Goal: Information Seeking & Learning: Find specific fact

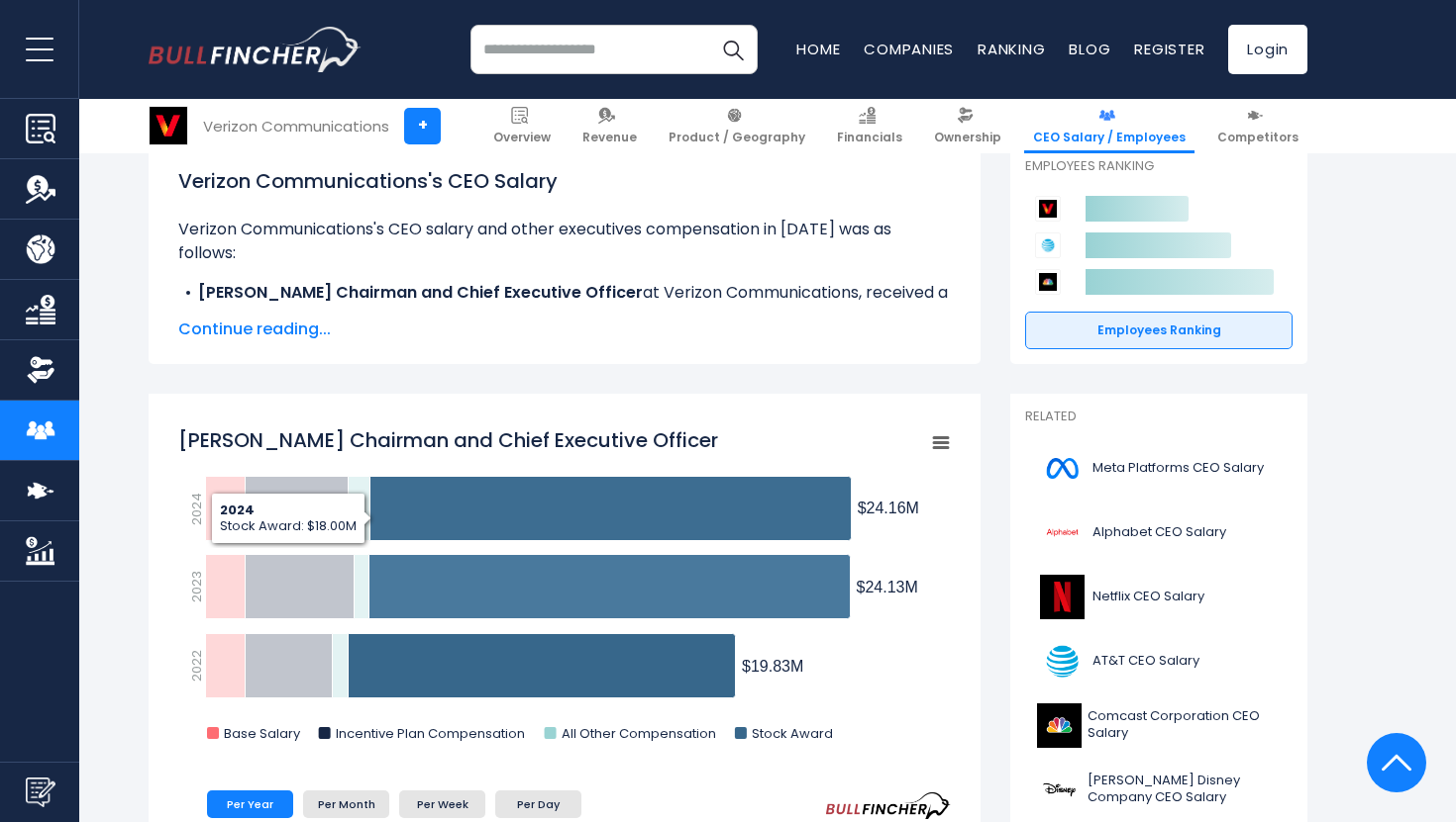
scroll to position [298, 0]
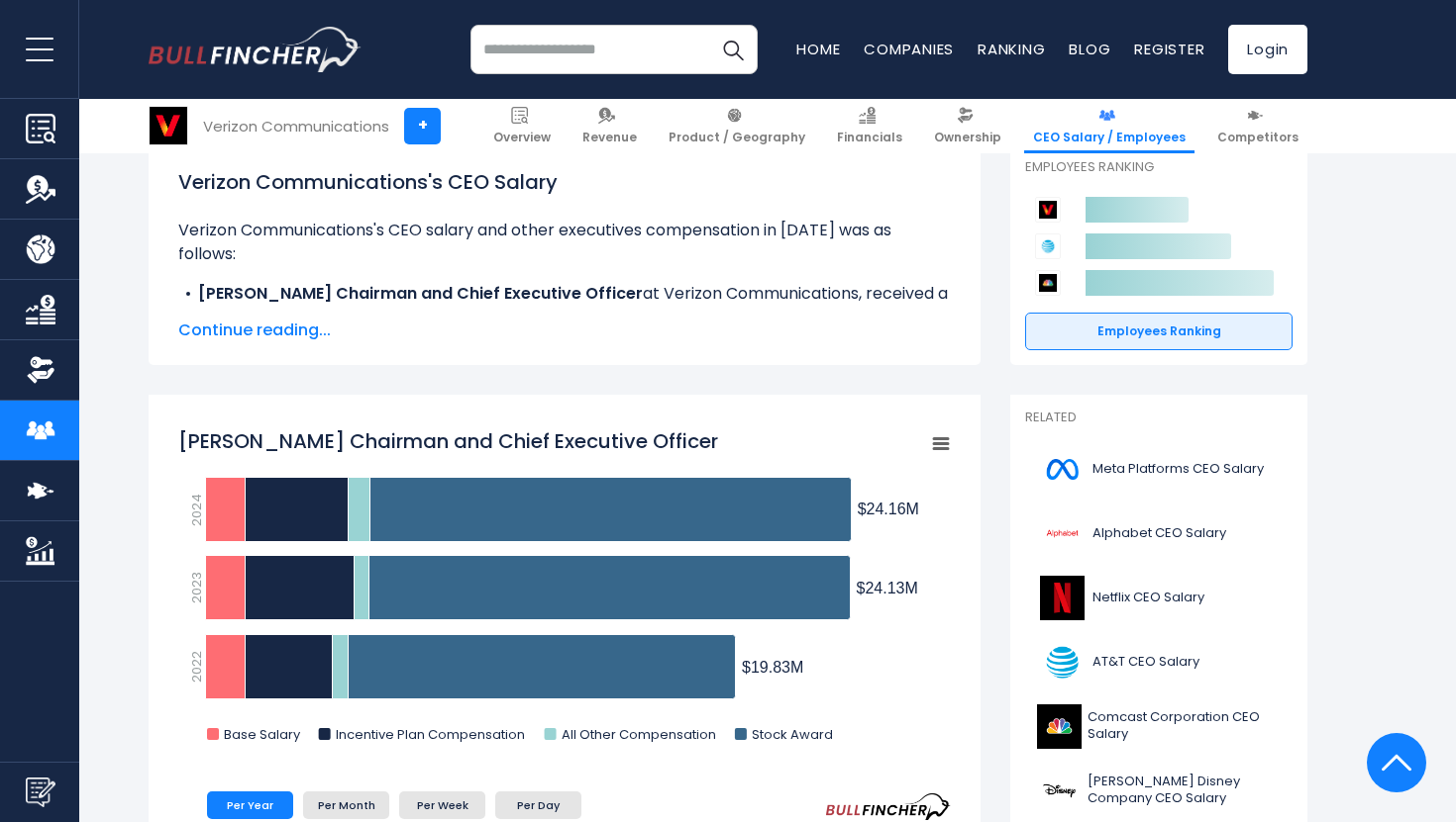
click at [306, 329] on span "Continue reading..." at bounding box center [564, 331] width 773 height 24
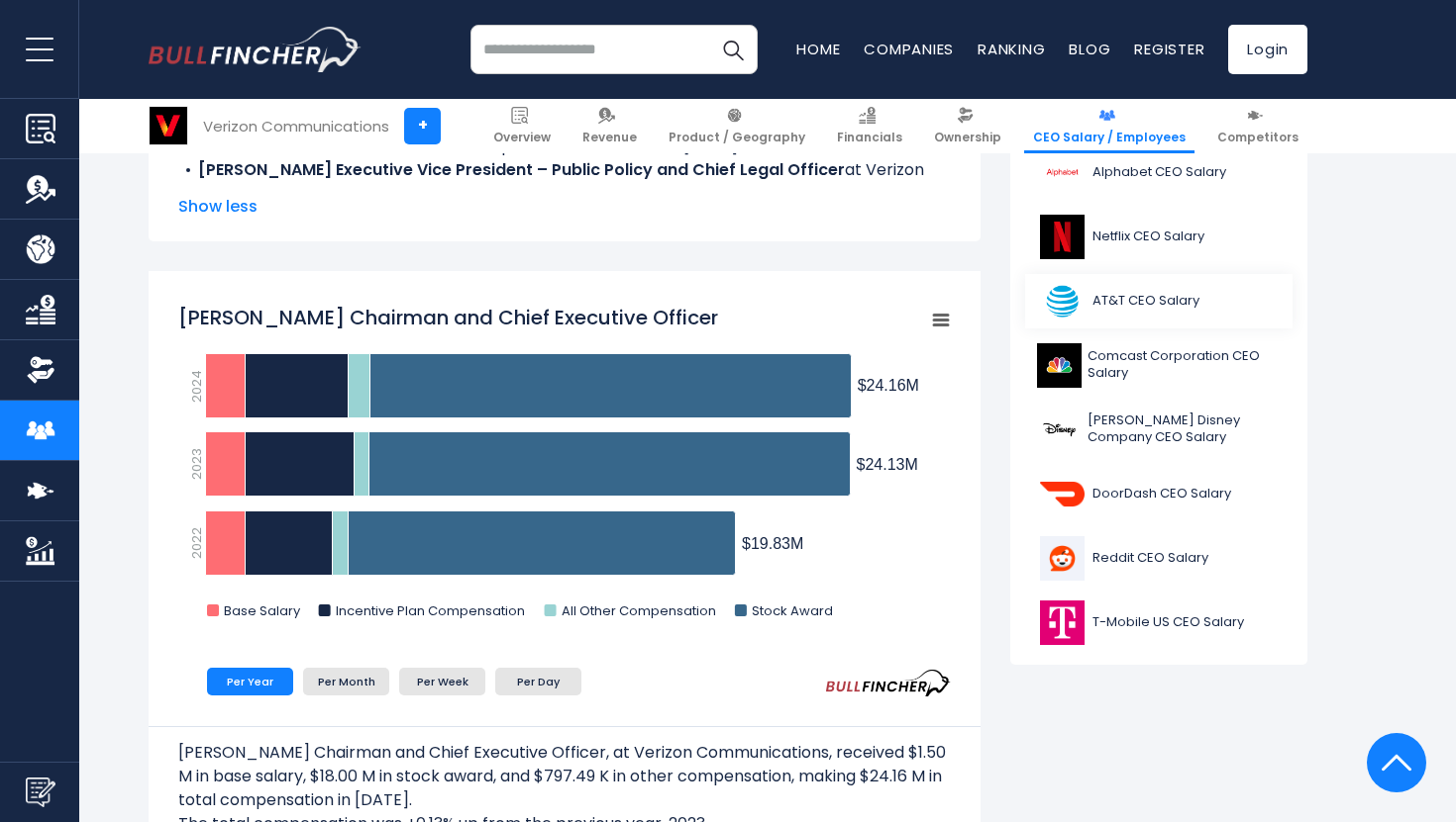
scroll to position [613, 0]
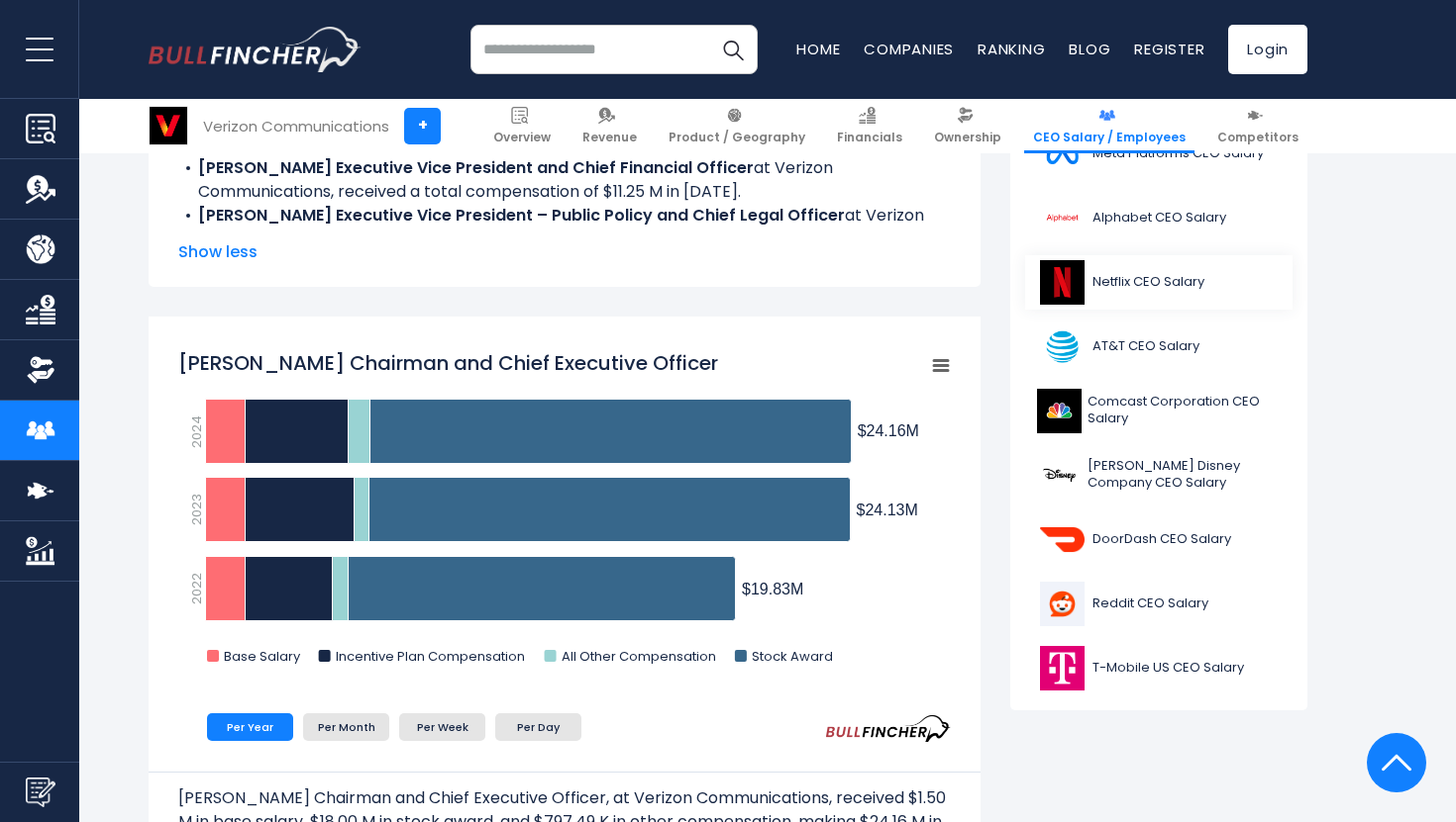
click at [1144, 297] on link "Netflix CEO Salary" at bounding box center [1159, 282] width 268 height 55
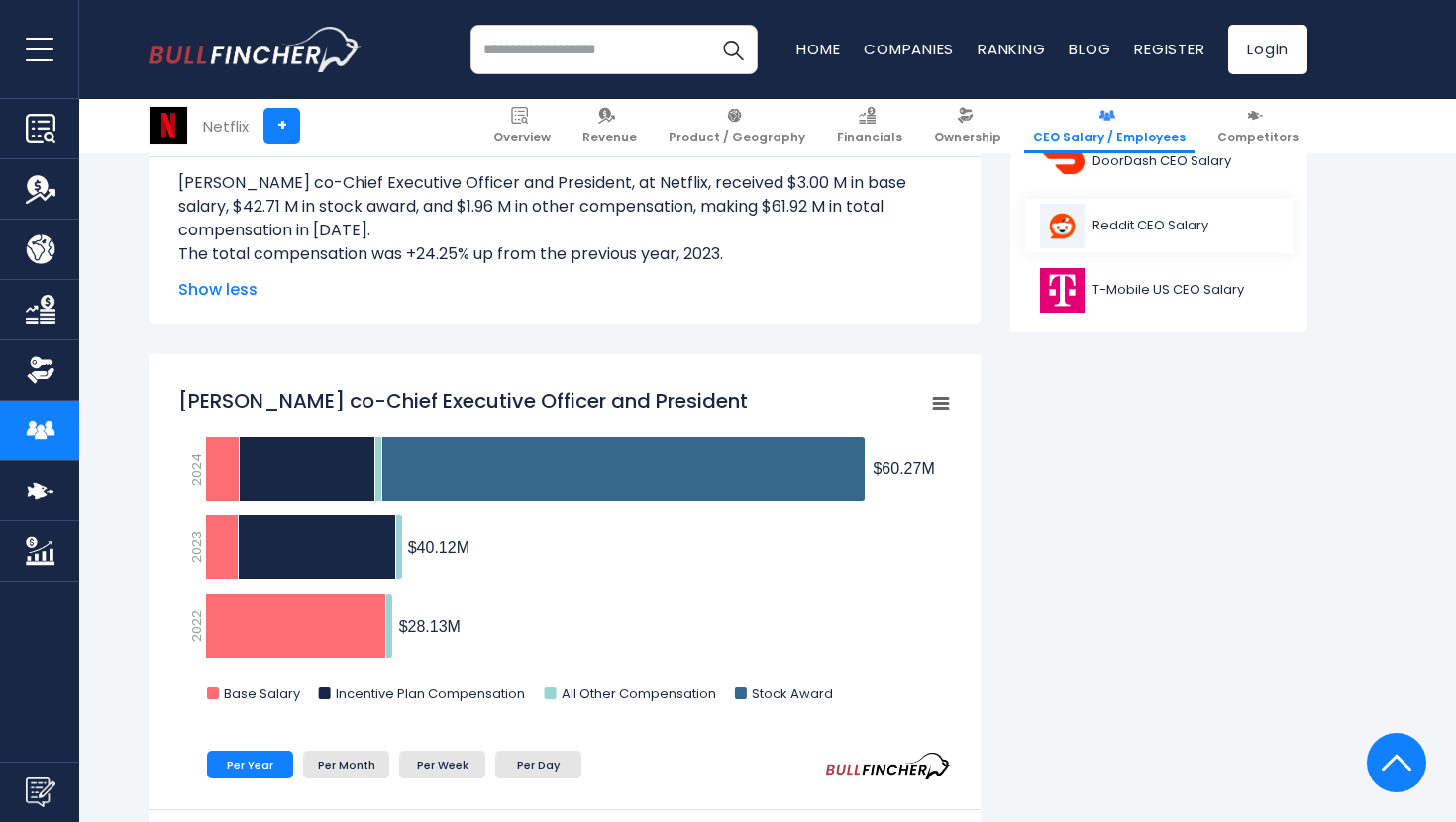
scroll to position [987, 0]
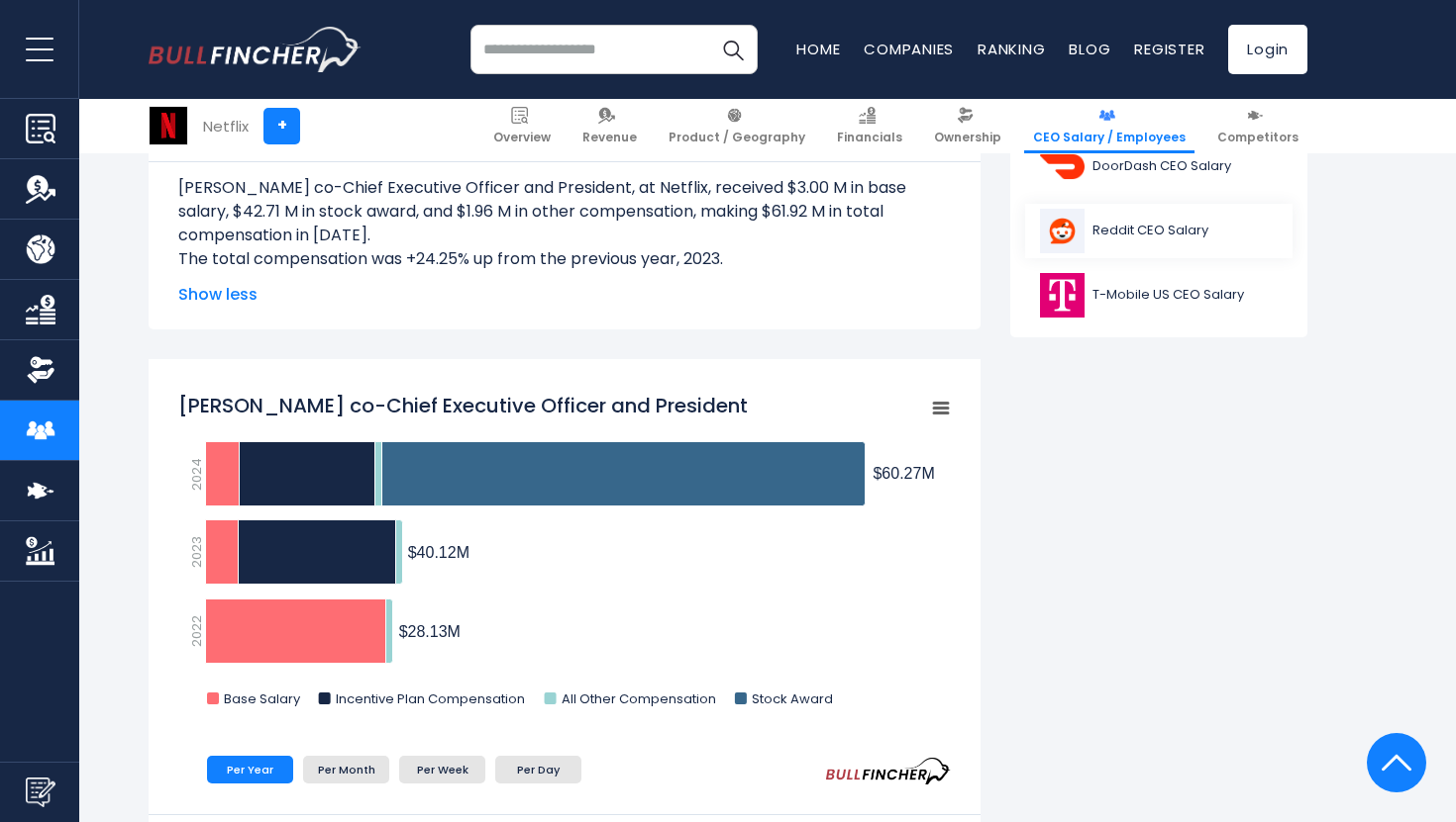
click at [1165, 233] on span "Reddit CEO Salary" at bounding box center [1150, 231] width 115 height 17
